Goal: Find contact information: Find contact information

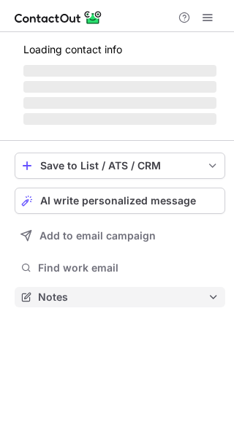
scroll to position [282, 234]
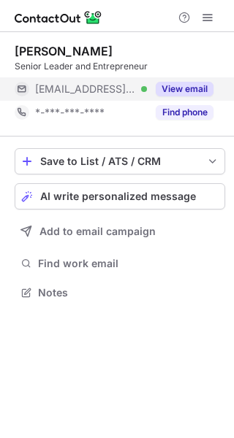
scroll to position [282, 234]
click at [184, 85] on button "View email" at bounding box center [184, 89] width 58 height 15
